Goal: Task Accomplishment & Management: Use online tool/utility

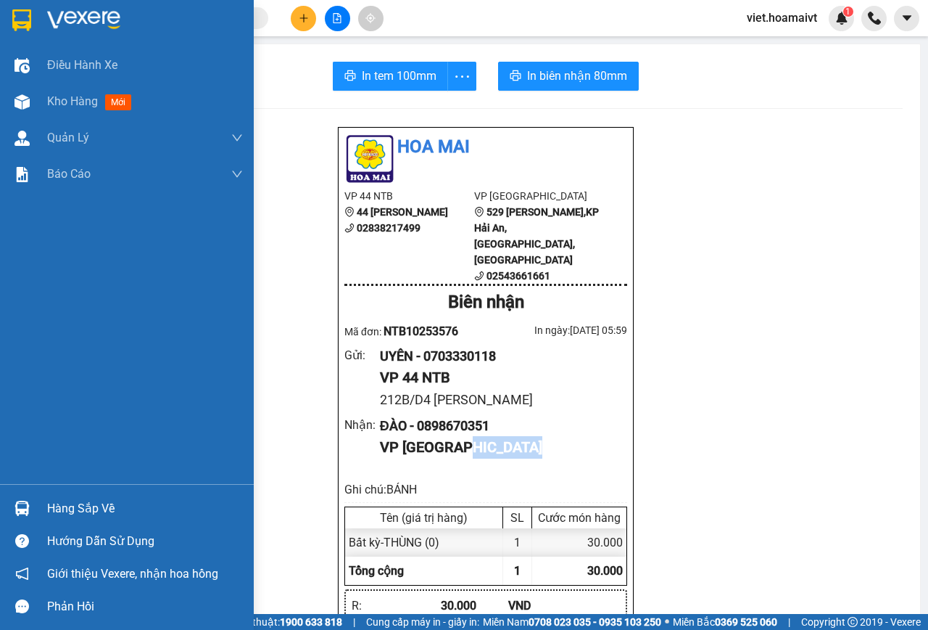
click at [99, 14] on img at bounding box center [83, 20] width 73 height 22
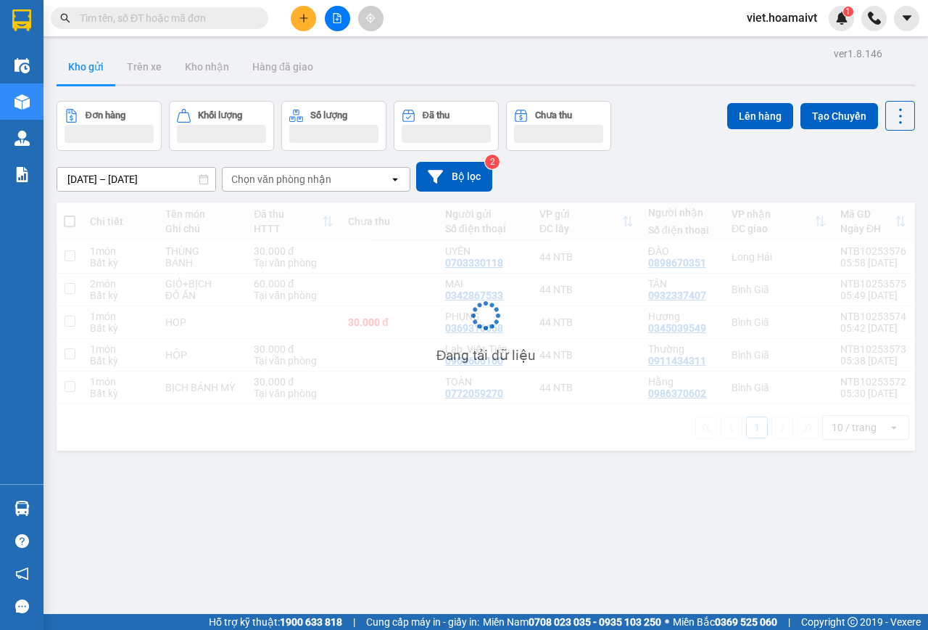
click at [293, 175] on div "Chọn văn phòng nhận" at bounding box center [281, 179] width 100 height 15
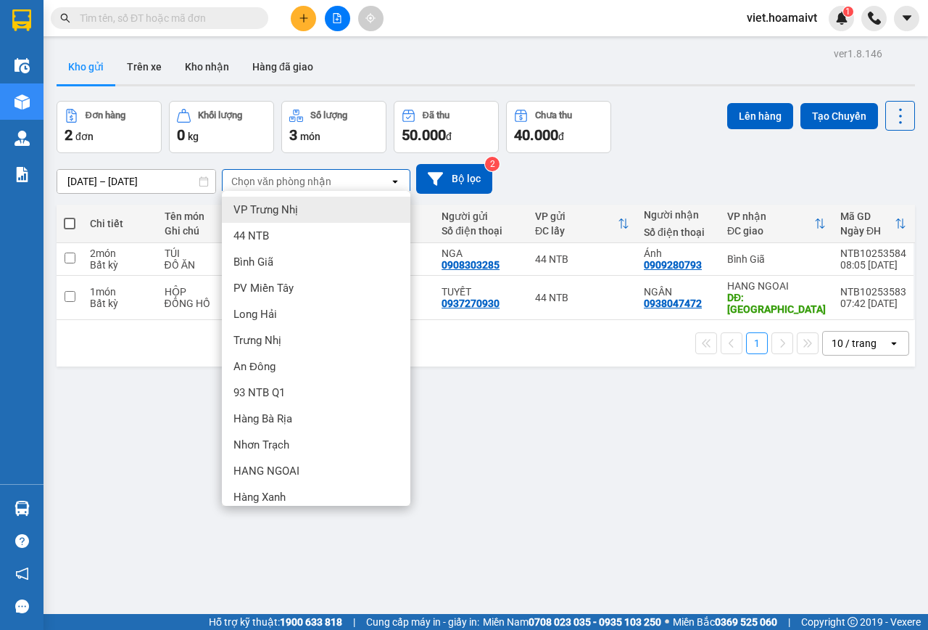
click at [292, 260] on div "Bình Giã" at bounding box center [316, 262] width 189 height 26
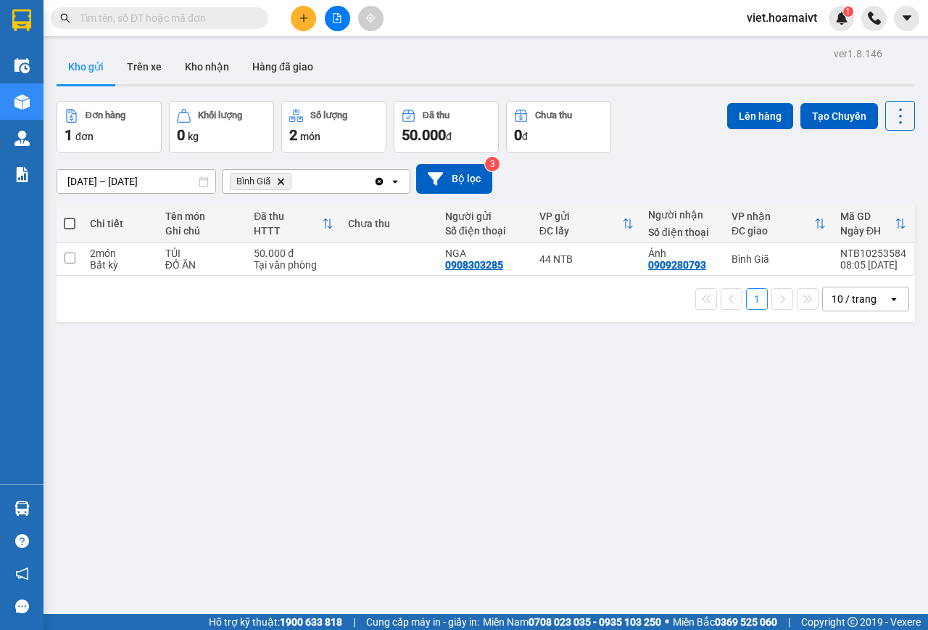
click at [699, 144] on div "Đơn hàng 1 đơn Khối lượng 0 kg Số lượng 2 món Đã thu 50.000 đ Chưa thu 0 đ Lên …" at bounding box center [486, 127] width 859 height 52
click at [598, 265] on td "44 NTB" at bounding box center [586, 259] width 109 height 33
checkbox input "true"
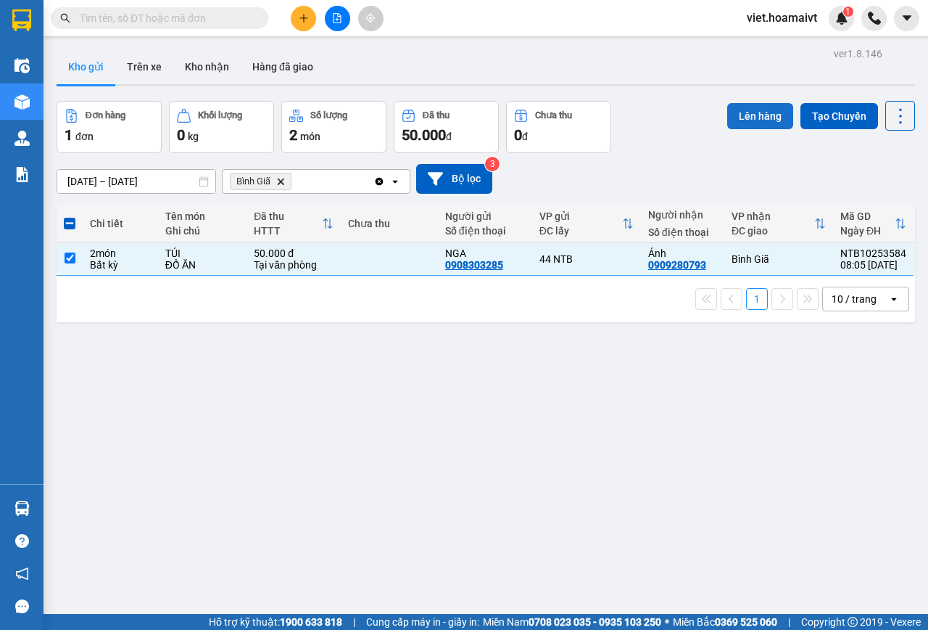
click at [749, 113] on button "Lên hàng" at bounding box center [761, 116] width 66 height 26
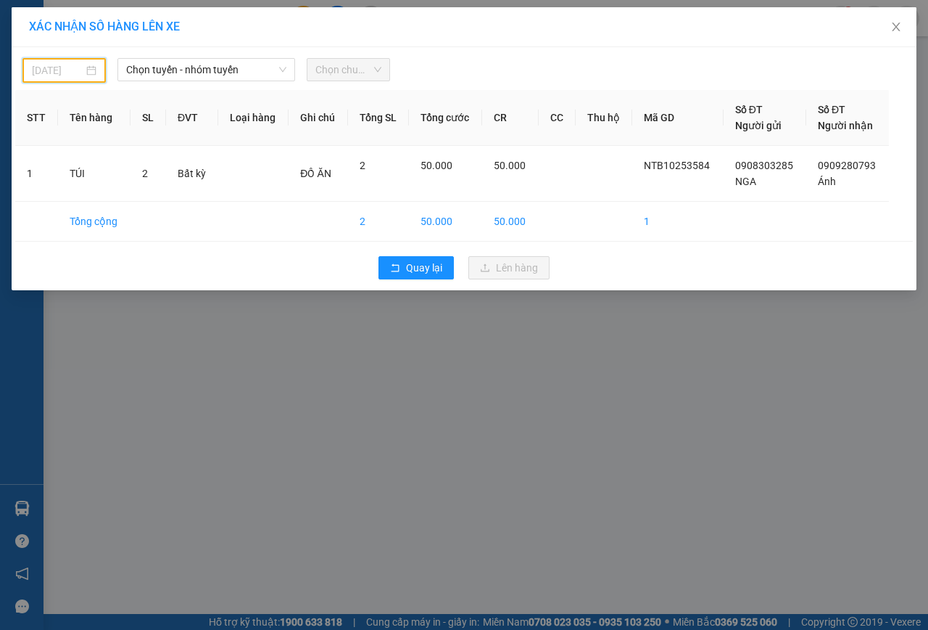
click at [74, 72] on input "[DATE]" at bounding box center [57, 70] width 51 height 16
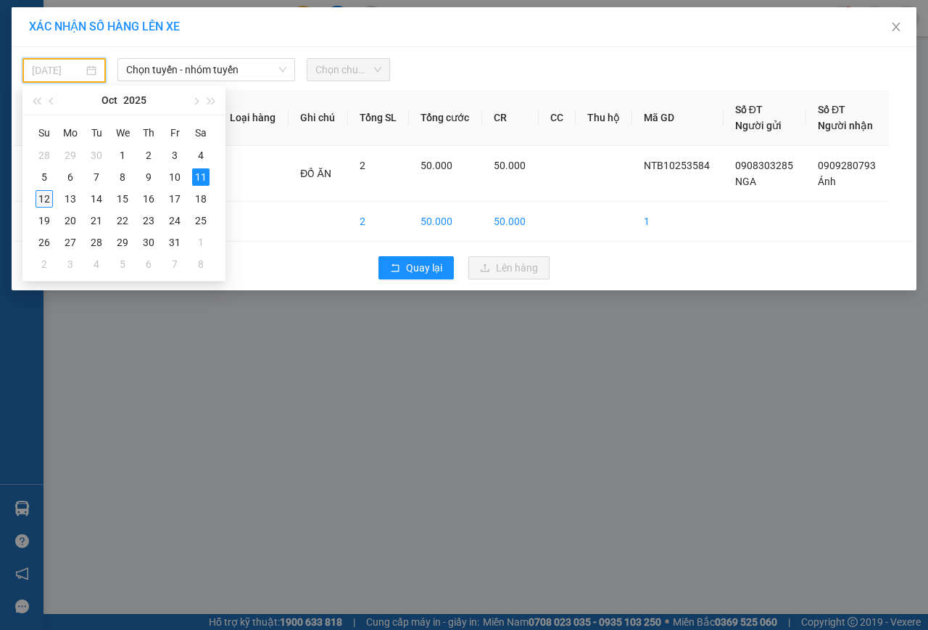
click at [51, 191] on div "12" at bounding box center [44, 198] width 17 height 17
type input "[DATE]"
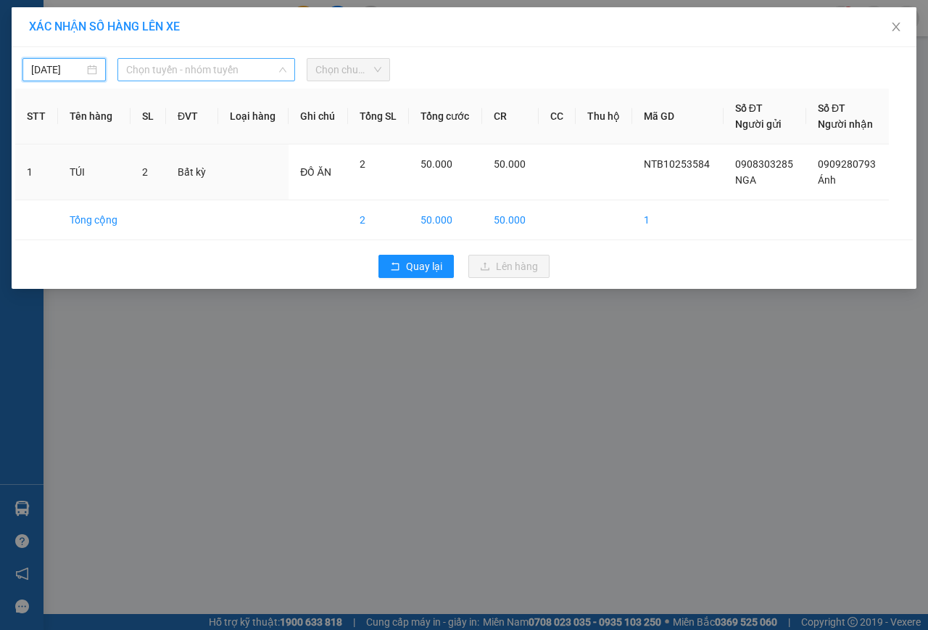
click at [193, 71] on span "Chọn tuyến - nhóm tuyến" at bounding box center [206, 70] width 160 height 22
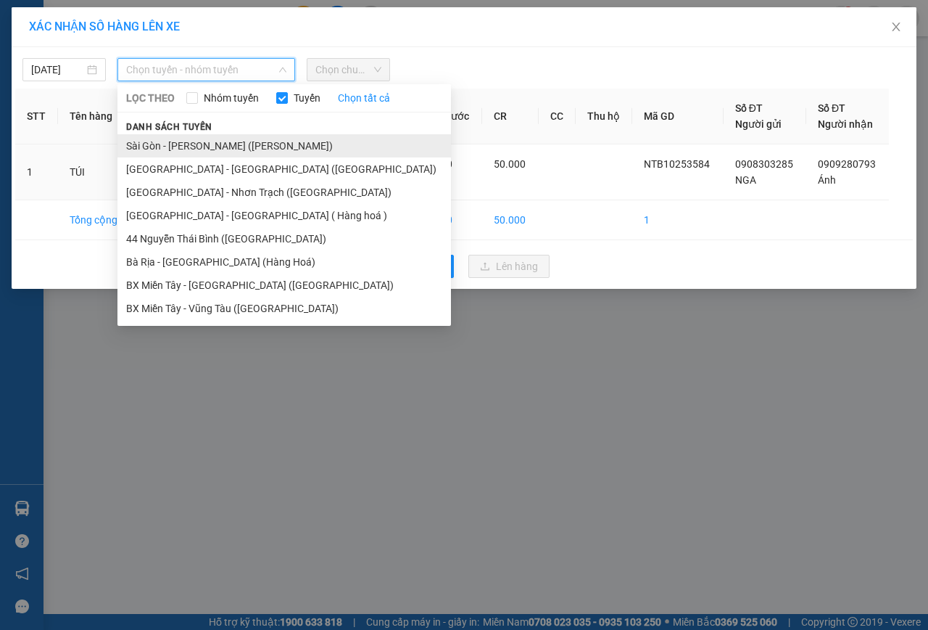
click at [203, 141] on li "Sài Gòn - [PERSON_NAME] ([PERSON_NAME])" at bounding box center [285, 145] width 334 height 23
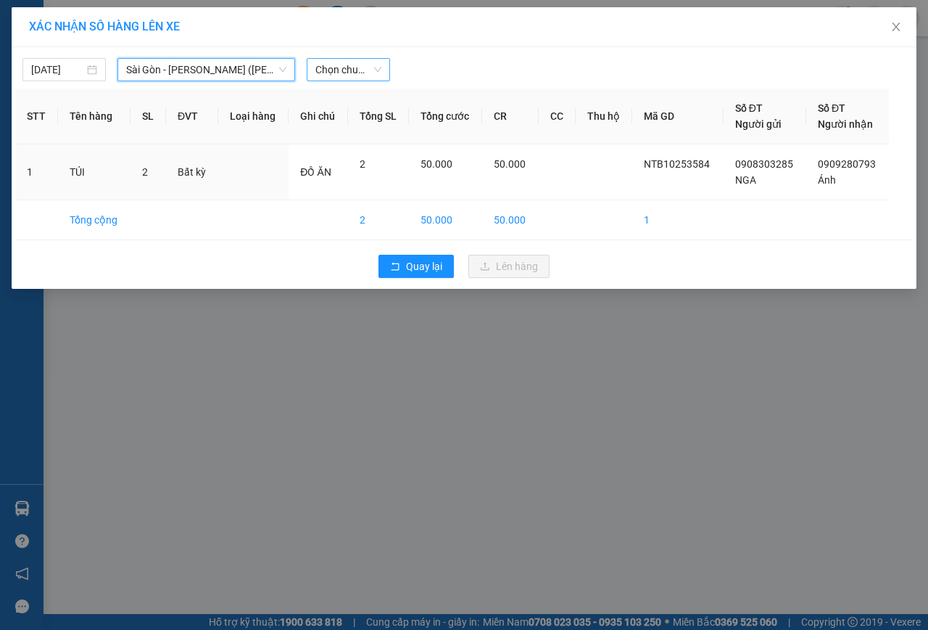
click at [341, 70] on span "Chọn chuyến" at bounding box center [349, 70] width 66 height 22
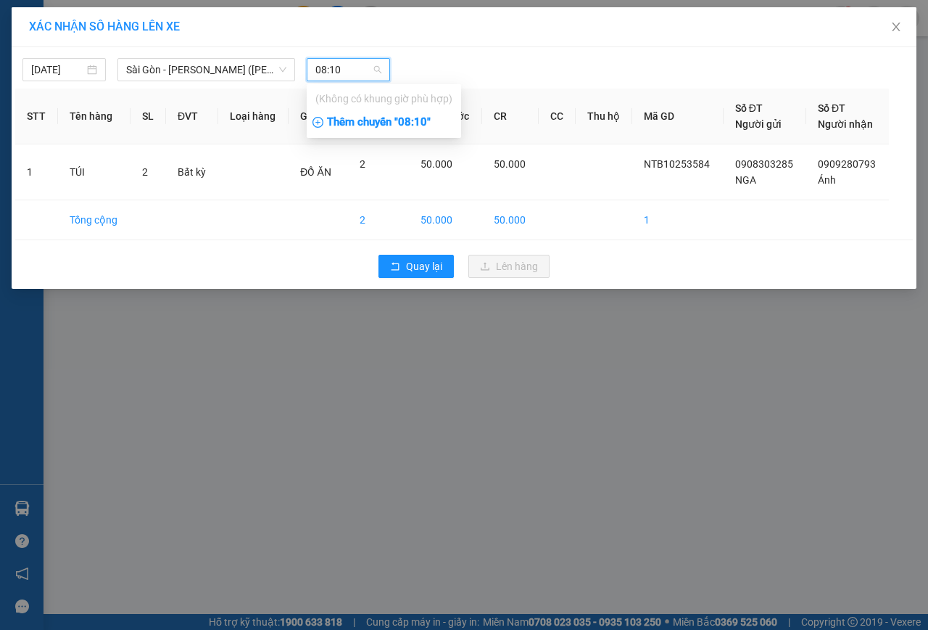
type input "08:10"
click at [425, 113] on div "Thêm chuyến " 08:10 "" at bounding box center [384, 122] width 154 height 25
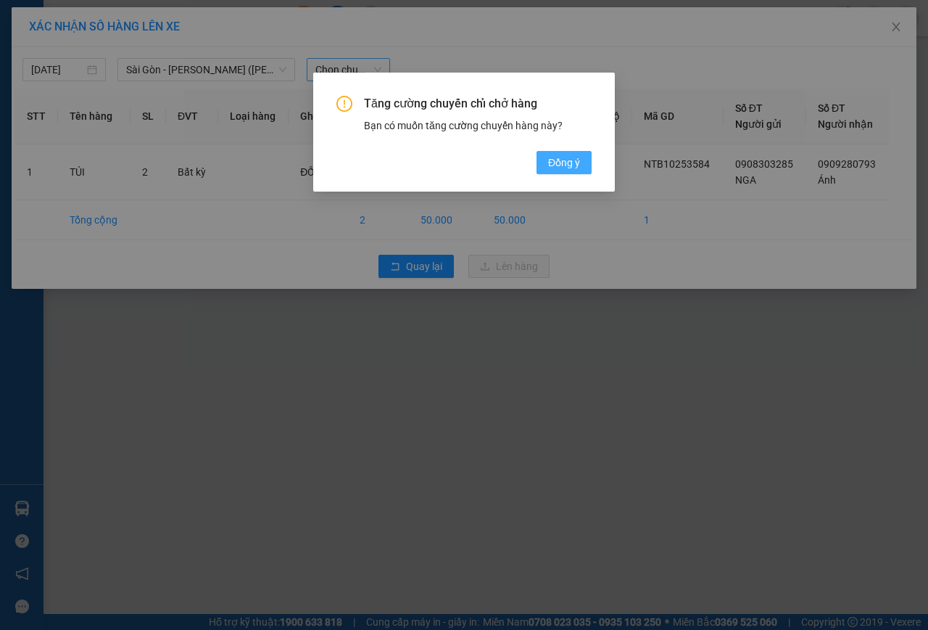
click at [569, 162] on span "Đồng ý" at bounding box center [564, 162] width 32 height 16
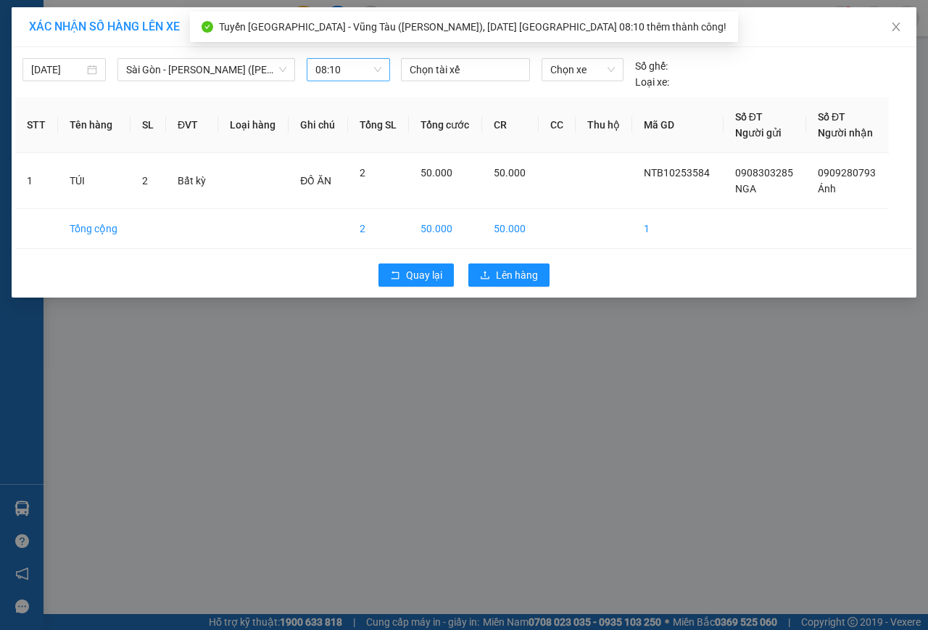
click at [605, 62] on span "Chọn xe" at bounding box center [583, 70] width 65 height 22
type input "4158"
click at [606, 86] on body "Kết quả tìm kiếm ( 0 ) Bộ lọc No Data viet.hoamaivt 1 Điều hành xe Kho hàng mới…" at bounding box center [464, 315] width 928 height 630
click at [596, 59] on span "Chọn xe" at bounding box center [583, 70] width 65 height 22
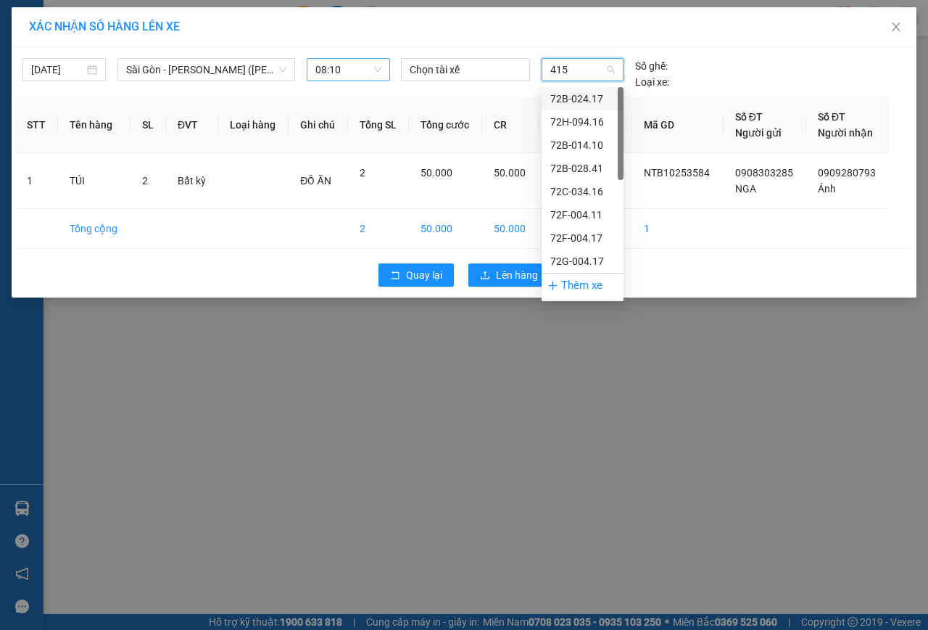
type input "4158"
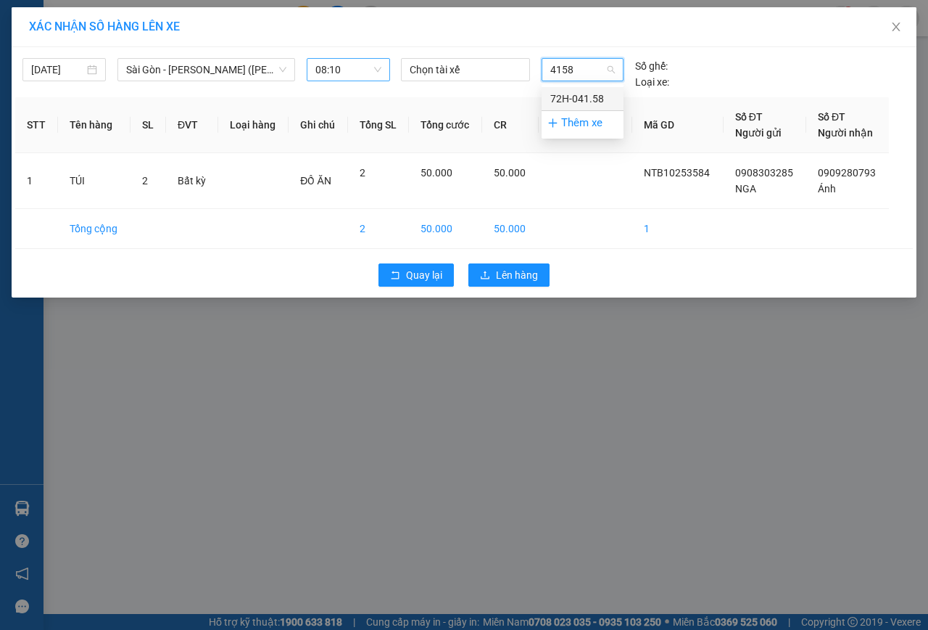
click at [589, 104] on div "72H-041.58" at bounding box center [583, 99] width 65 height 16
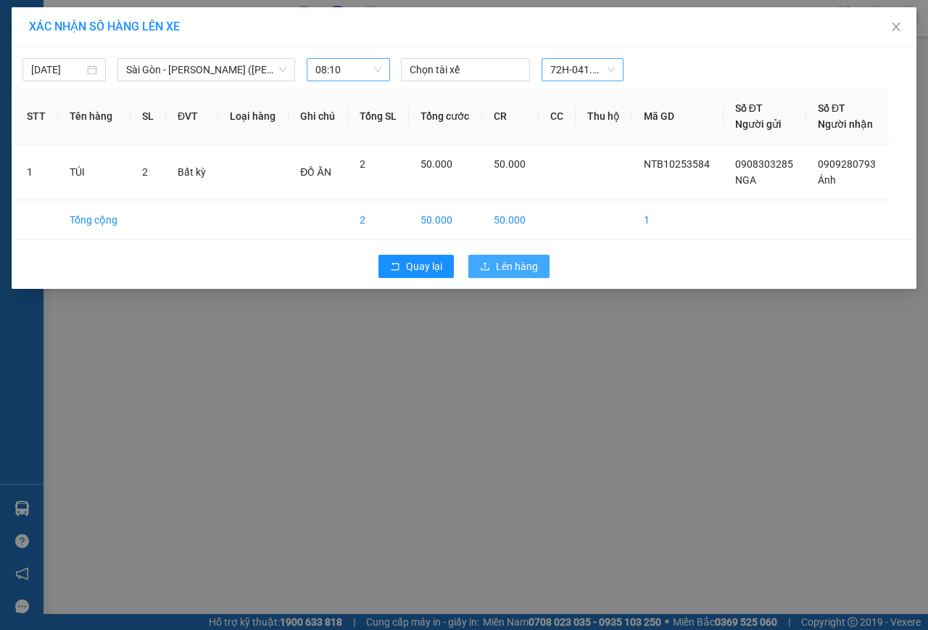
click at [525, 275] on button "Lên hàng" at bounding box center [509, 266] width 81 height 23
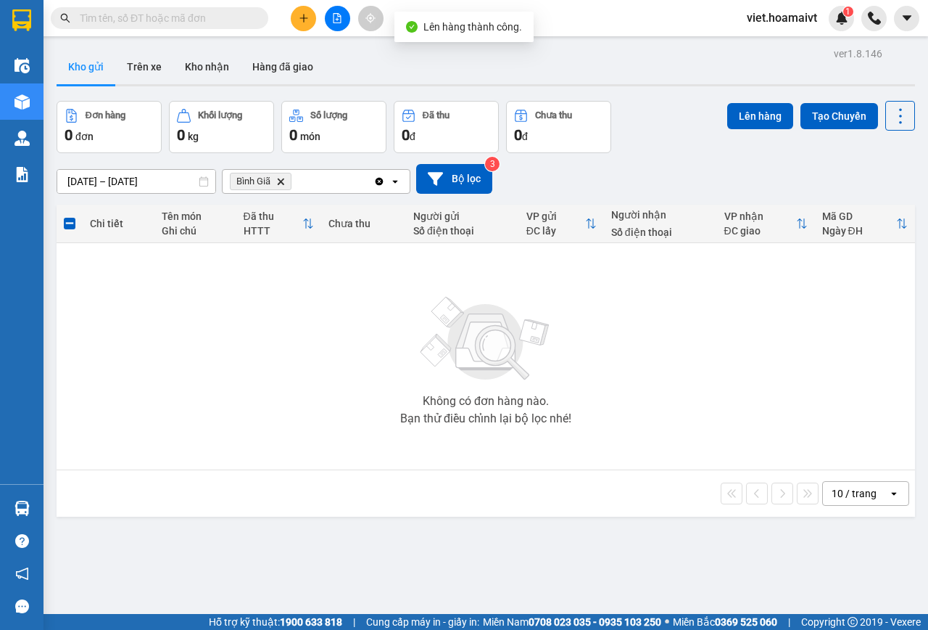
click at [277, 178] on icon "Delete" at bounding box center [280, 181] width 9 height 9
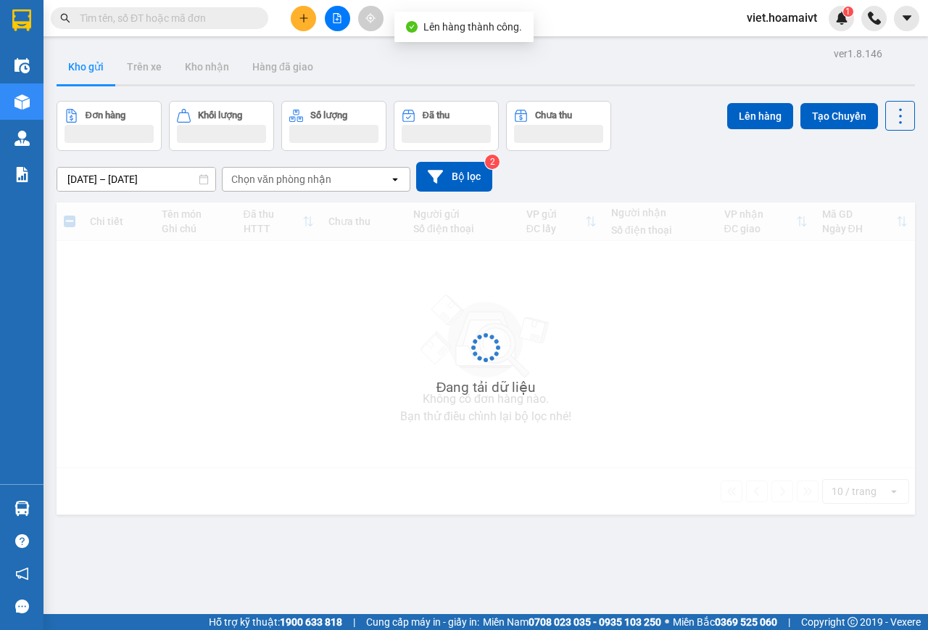
click at [643, 179] on div "[DATE] – [DATE] Press the down arrow key to interact with the calendar and sele…" at bounding box center [486, 177] width 859 height 30
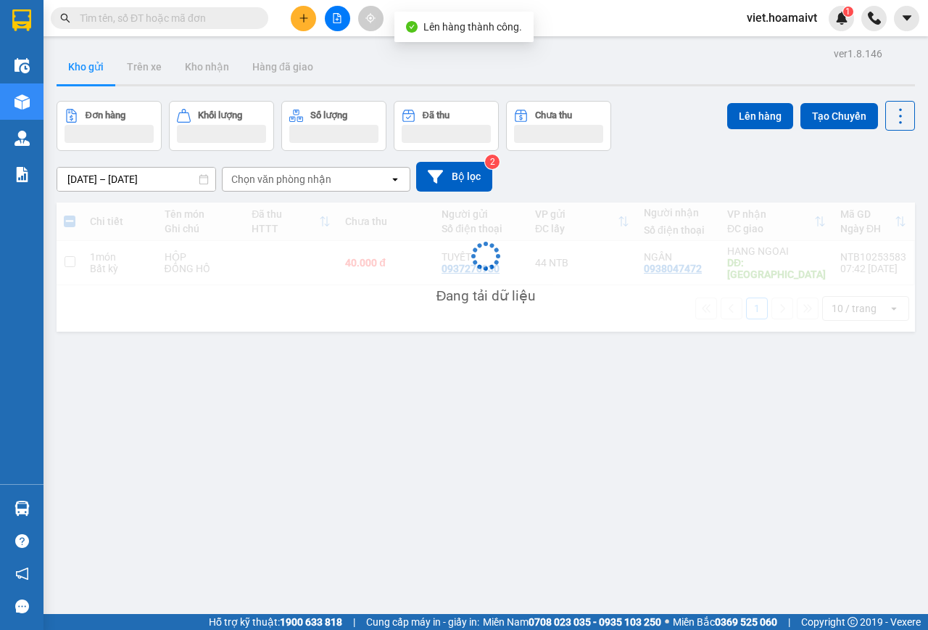
click at [643, 179] on div "[DATE] – [DATE] Press the down arrow key to interact with the calendar and sele…" at bounding box center [486, 177] width 859 height 30
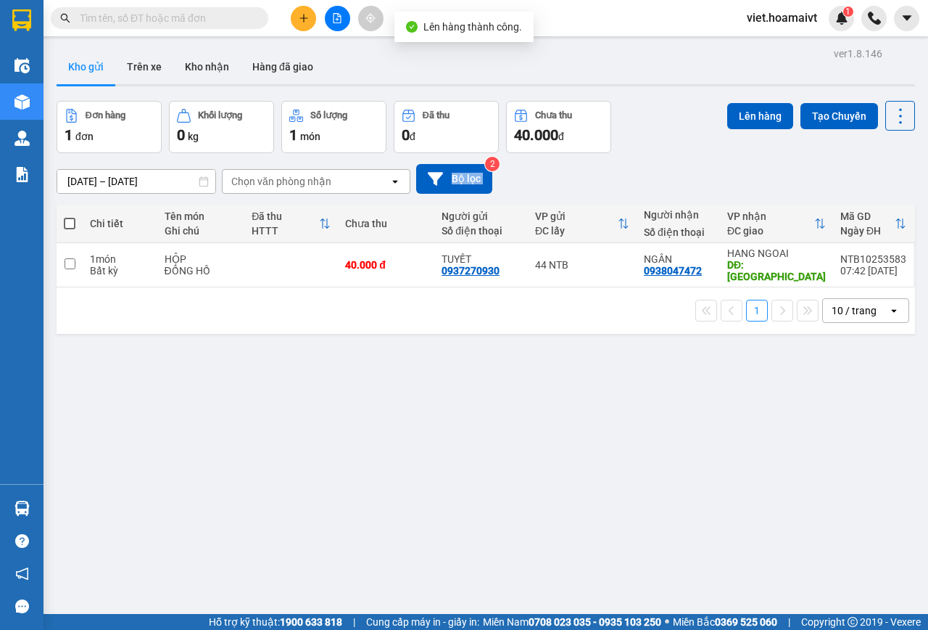
click at [643, 179] on div "[DATE] – [DATE] Press the down arrow key to interact with the calendar and sele…" at bounding box center [486, 179] width 859 height 30
click at [601, 386] on div "ver 1.8.146 Kho gửi Trên xe Kho nhận Hàng đã giao Đơn hàng 1 đơn Khối lượng 0 k…" at bounding box center [486, 359] width 870 height 630
click at [682, 131] on div "Đơn hàng 1 đơn Khối lượng 0 kg Số lượng 1 món Đã thu 0 đ Chưa thu 40.000 đ Lên …" at bounding box center [486, 127] width 859 height 52
